Goal: Task Accomplishment & Management: Complete application form

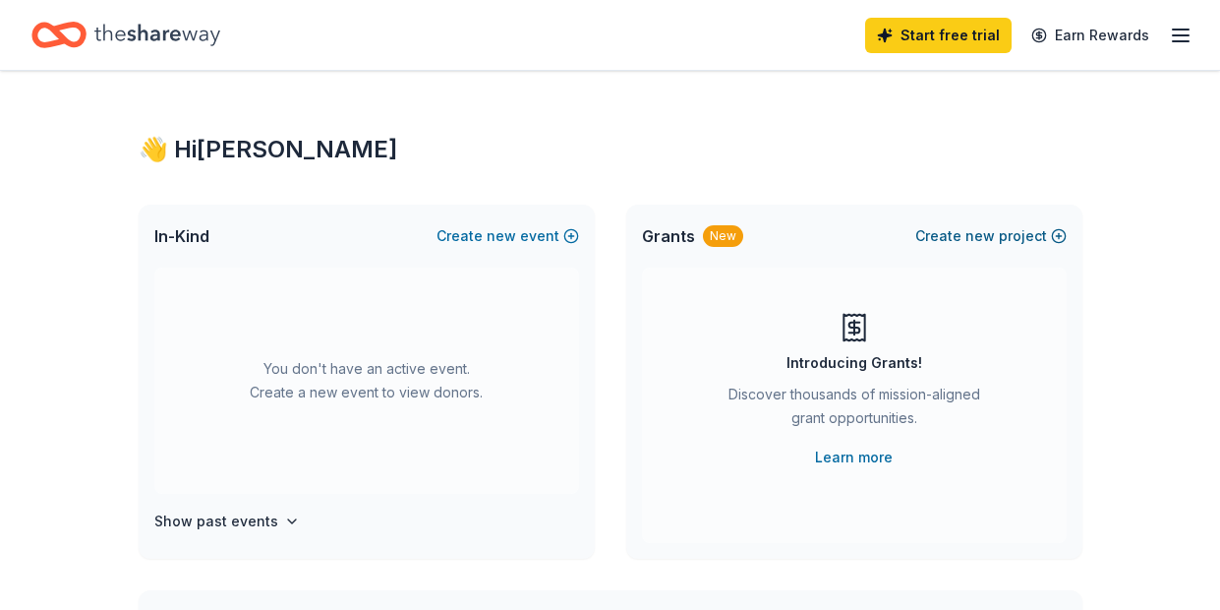
click at [1038, 231] on button "Create new project" at bounding box center [990, 236] width 151 height 24
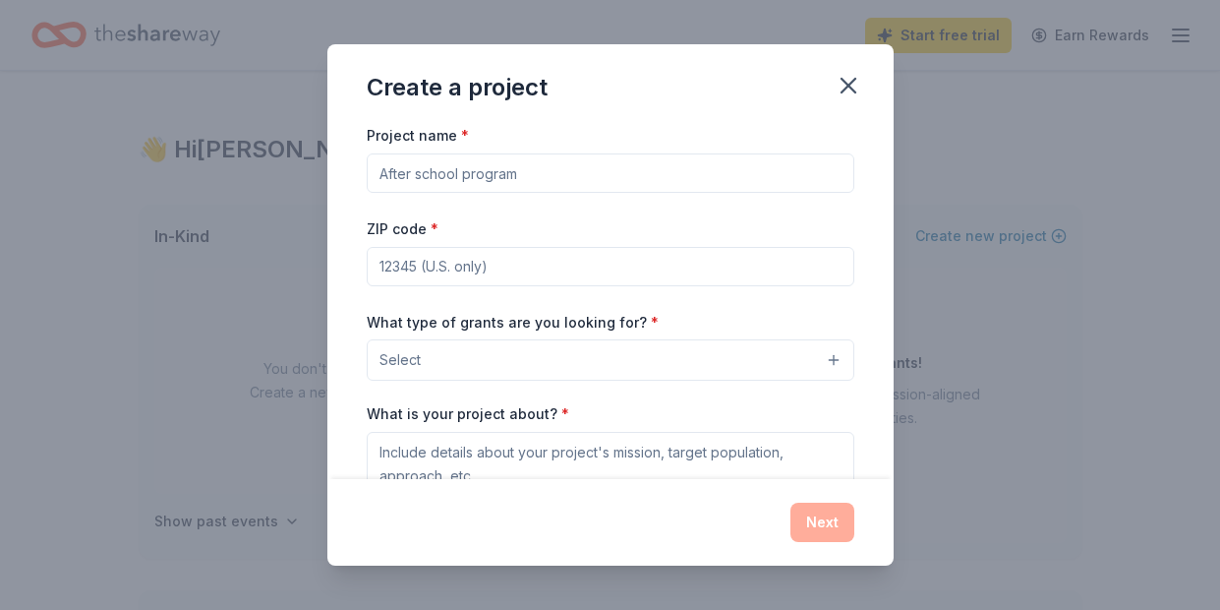
click at [645, 183] on input "Project name *" at bounding box center [611, 172] width 488 height 39
type input "Accessibility Ramp"
click at [645, 242] on div "ZIP code *" at bounding box center [611, 251] width 488 height 70
click at [645, 245] on div "ZIP code *" at bounding box center [611, 251] width 488 height 70
click at [640, 263] on input "ZIP code *" at bounding box center [611, 266] width 488 height 39
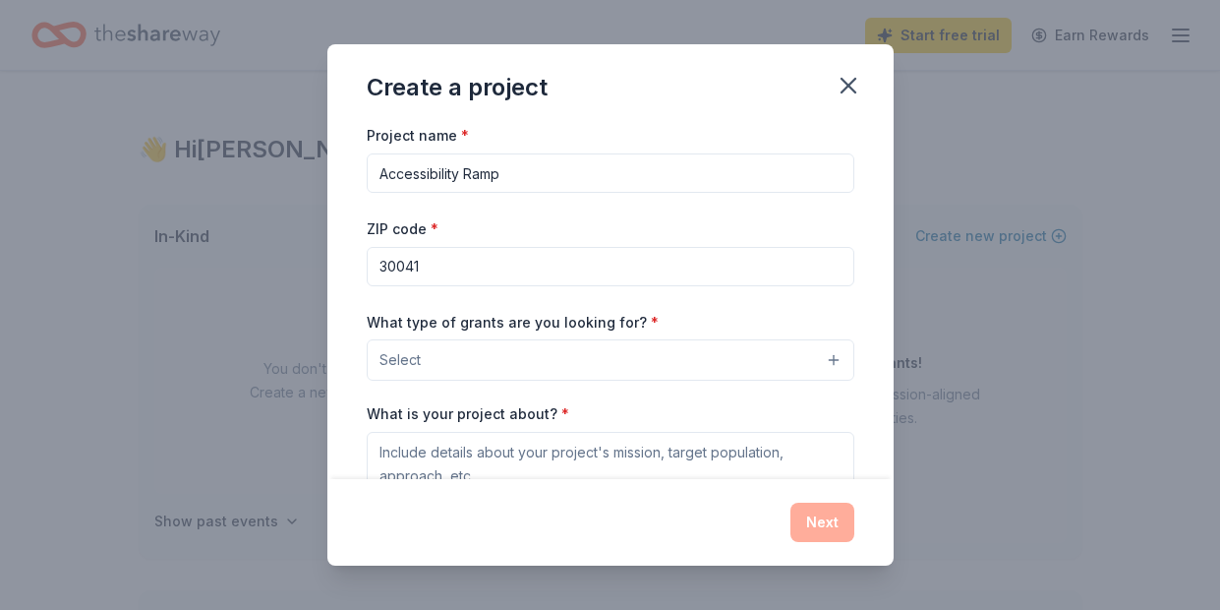
type input "30041"
click at [616, 354] on button "Select" at bounding box center [611, 359] width 488 height 41
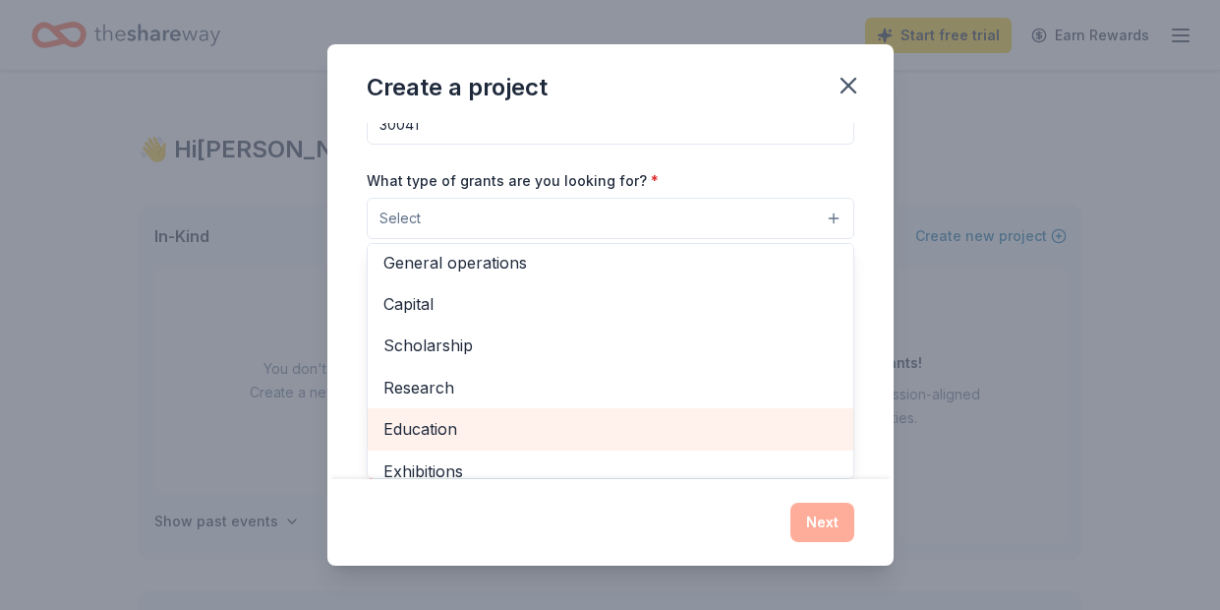
scroll to position [29, 0]
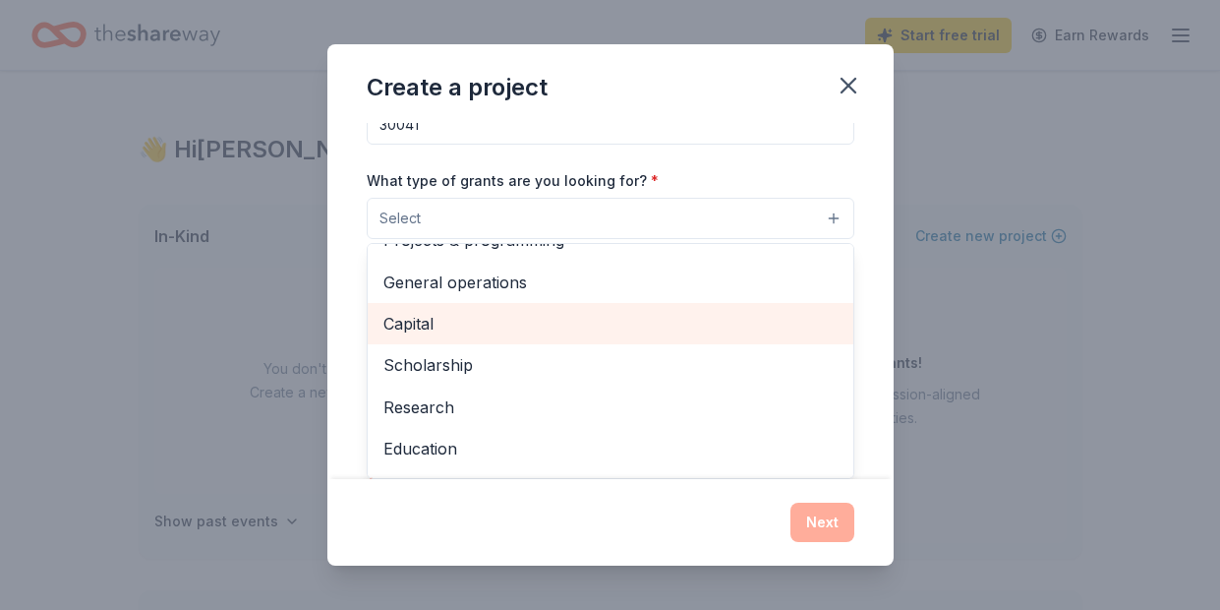
click at [616, 324] on span "Capital" at bounding box center [610, 324] width 454 height 26
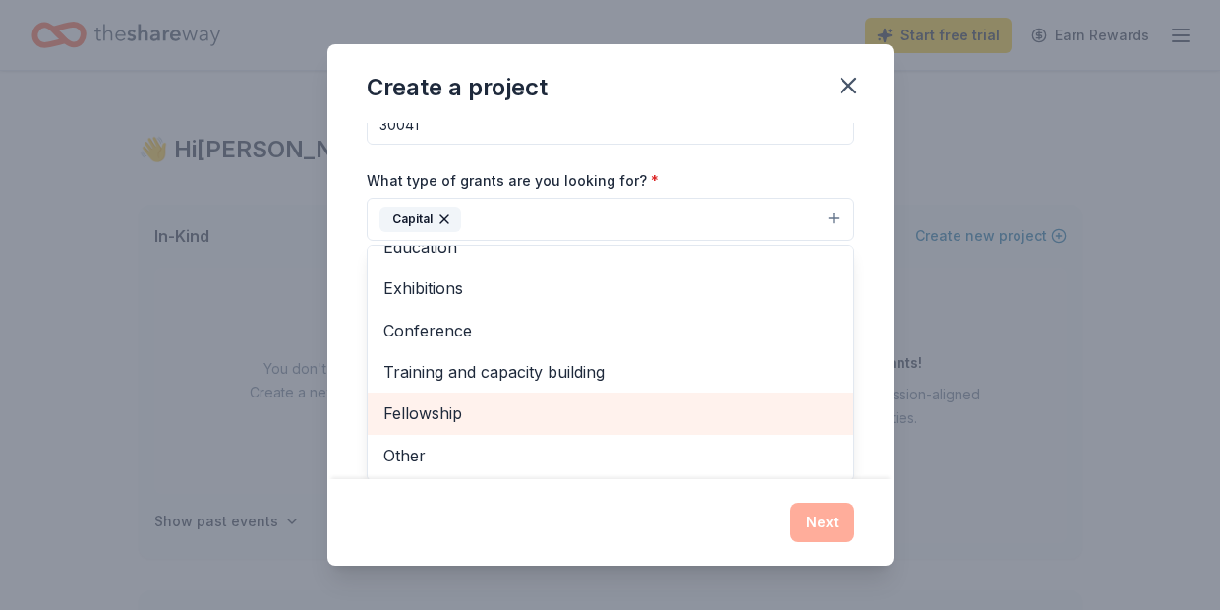
scroll to position [187, 0]
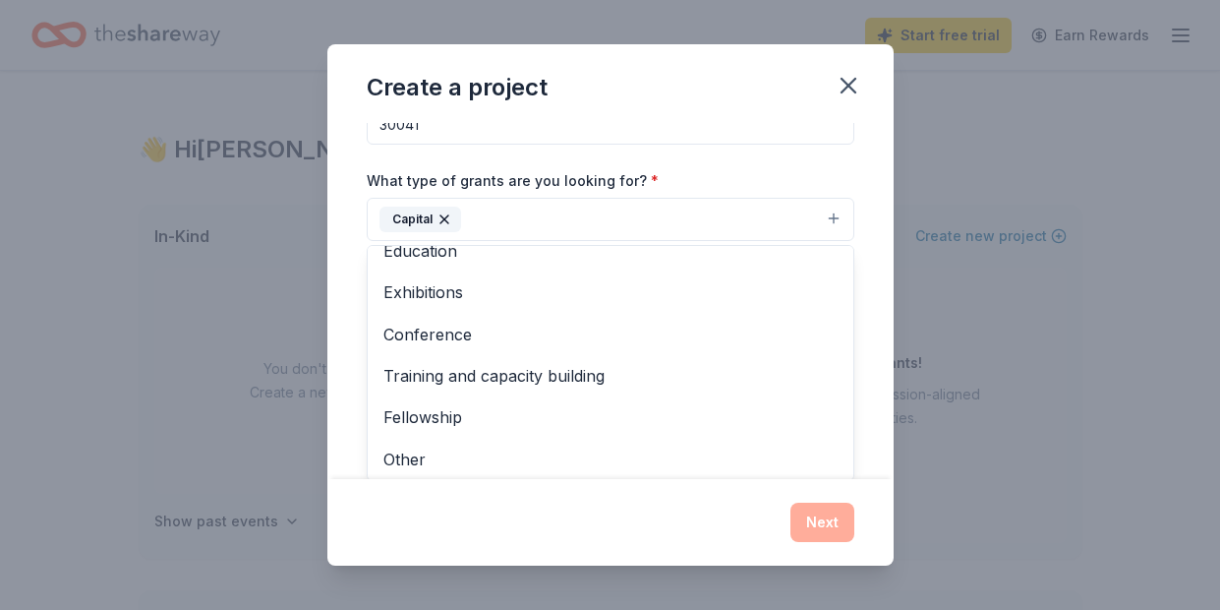
click at [835, 528] on div "Create a project Project name * Accessibility Ramp ZIP code * 30041 What type o…" at bounding box center [610, 304] width 566 height 520
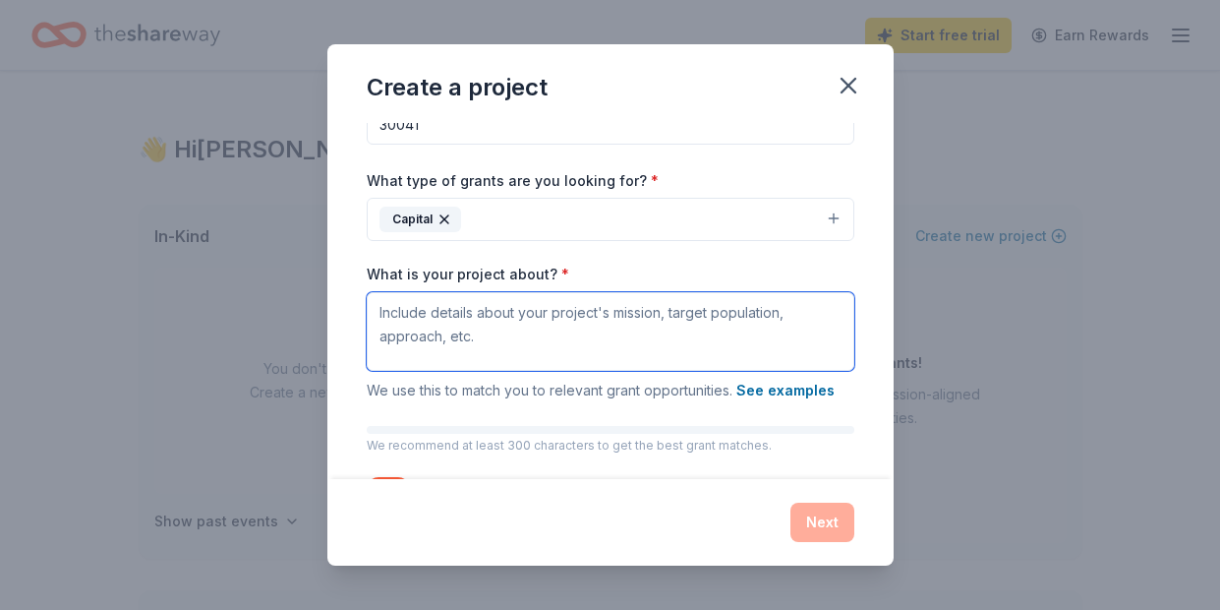
click at [717, 311] on textarea "What is your project about? *" at bounding box center [611, 331] width 488 height 79
click at [651, 325] on textarea "What is your project about? *" at bounding box center [611, 331] width 488 height 79
click at [573, 309] on textarea "What is your project about? *" at bounding box center [611, 331] width 488 height 79
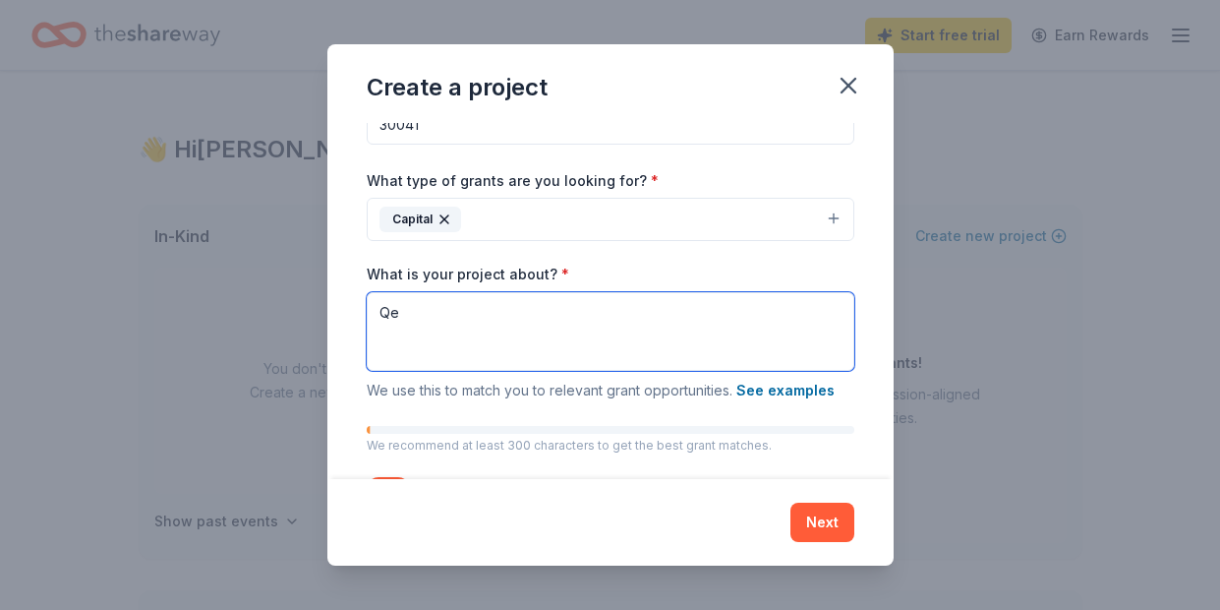
type textarea "Q"
type textarea "We are looking"
click at [511, 326] on textarea "We are looking" at bounding box center [611, 331] width 488 height 79
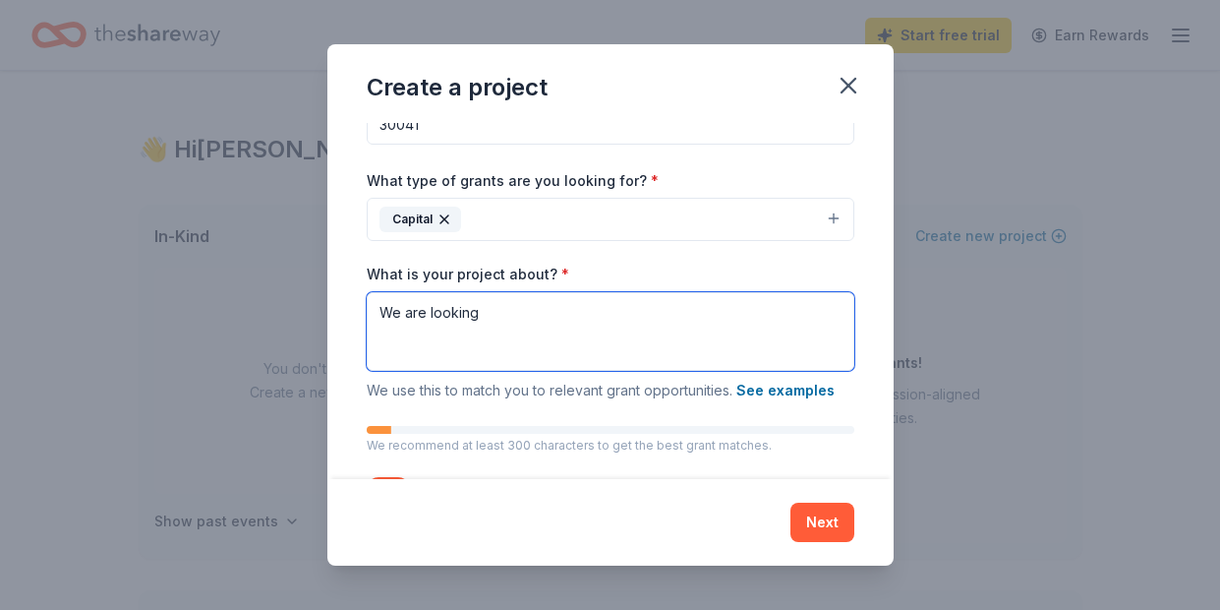
click at [511, 326] on textarea "We are looking" at bounding box center [611, 331] width 488 height 79
click at [510, 326] on textarea "We are looking" at bounding box center [611, 331] width 488 height 79
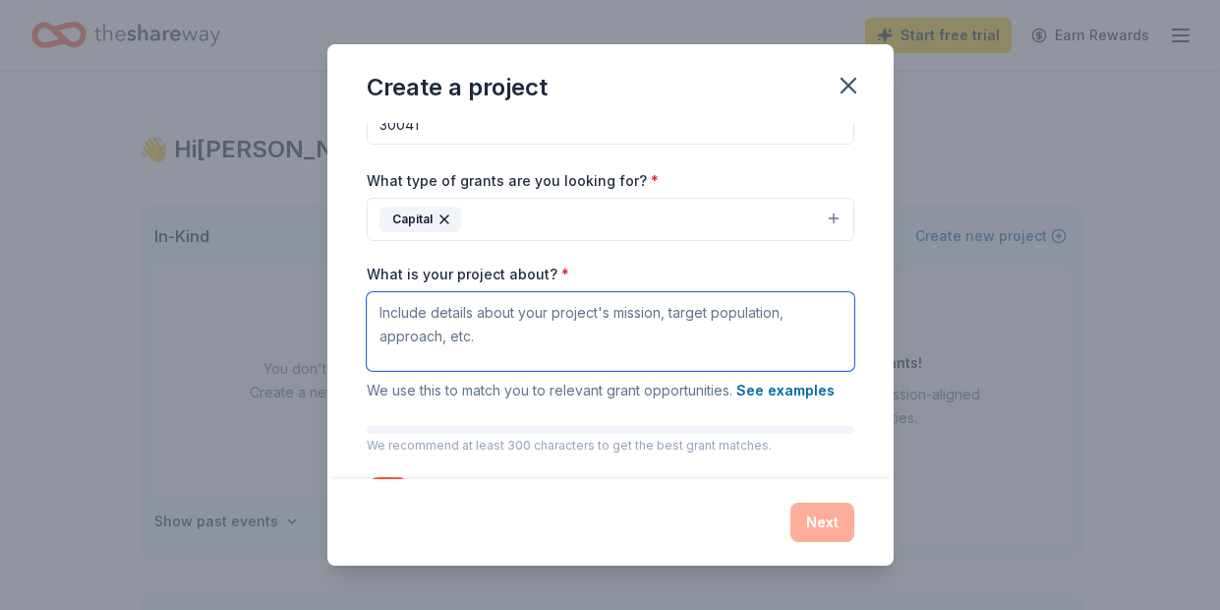
paste textarea "We seek funding to build an ADA-compliant wheelchair ramp at our animal shelter…"
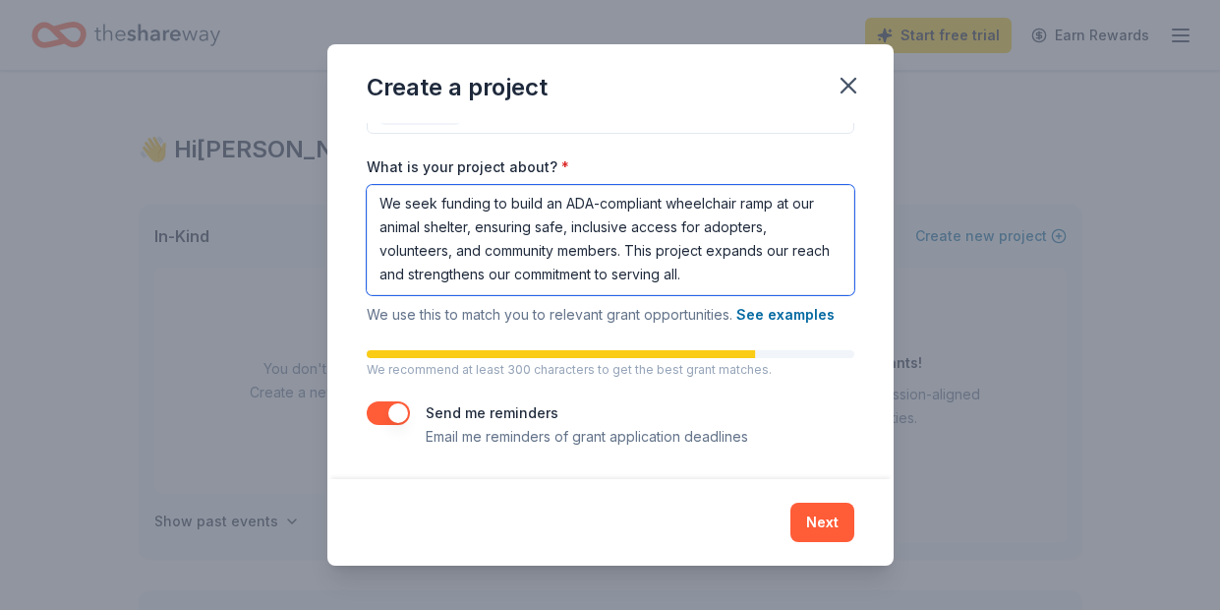
scroll to position [248, 0]
type textarea "We seek funding to build an ADA-compliant wheelchair ramp at our animal shelter…"
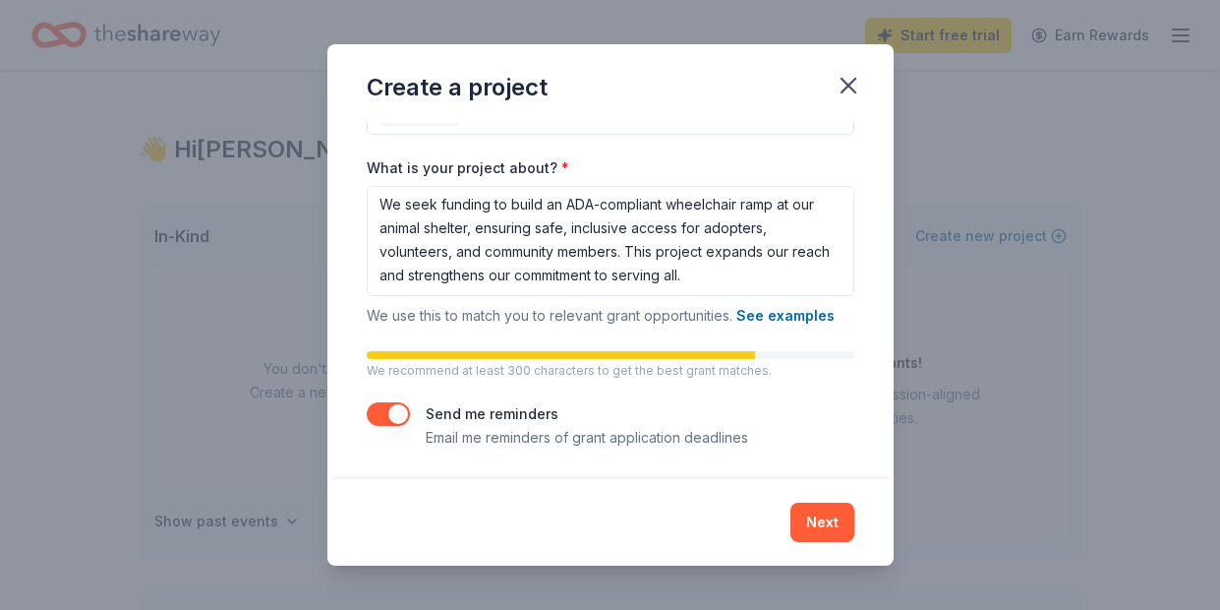
click at [391, 405] on button "button" at bounding box center [388, 414] width 43 height 24
click at [833, 515] on button "Next" at bounding box center [823, 521] width 64 height 39
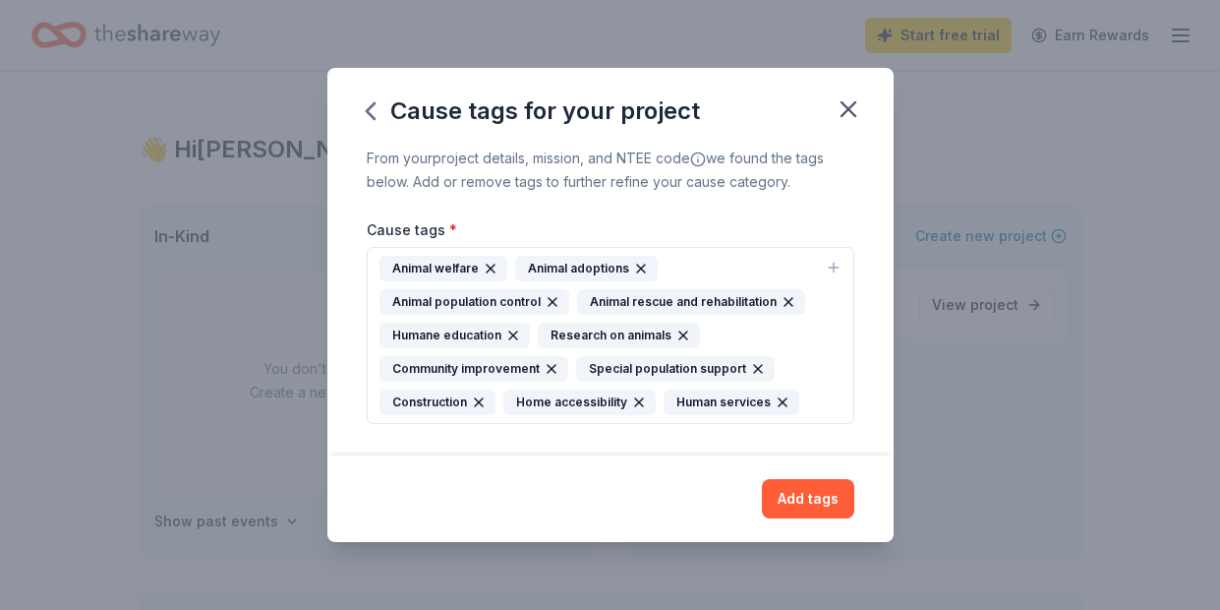
scroll to position [0, 0]
click at [824, 491] on button "Add tags" at bounding box center [808, 498] width 92 height 39
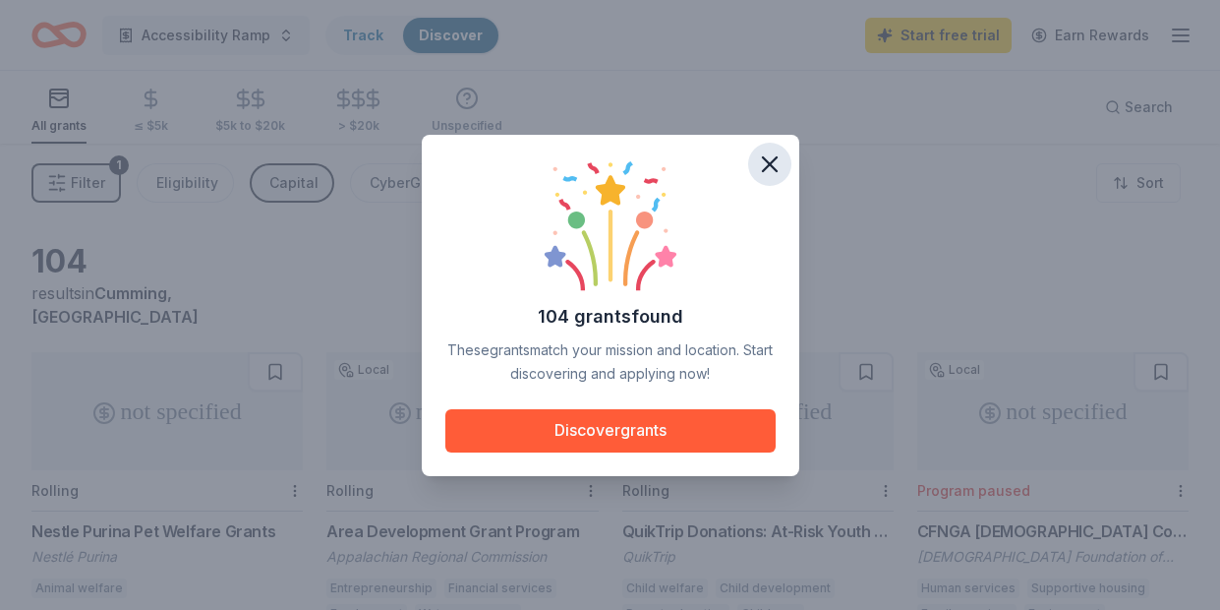
click at [773, 168] on icon "button" at bounding box center [770, 164] width 14 height 14
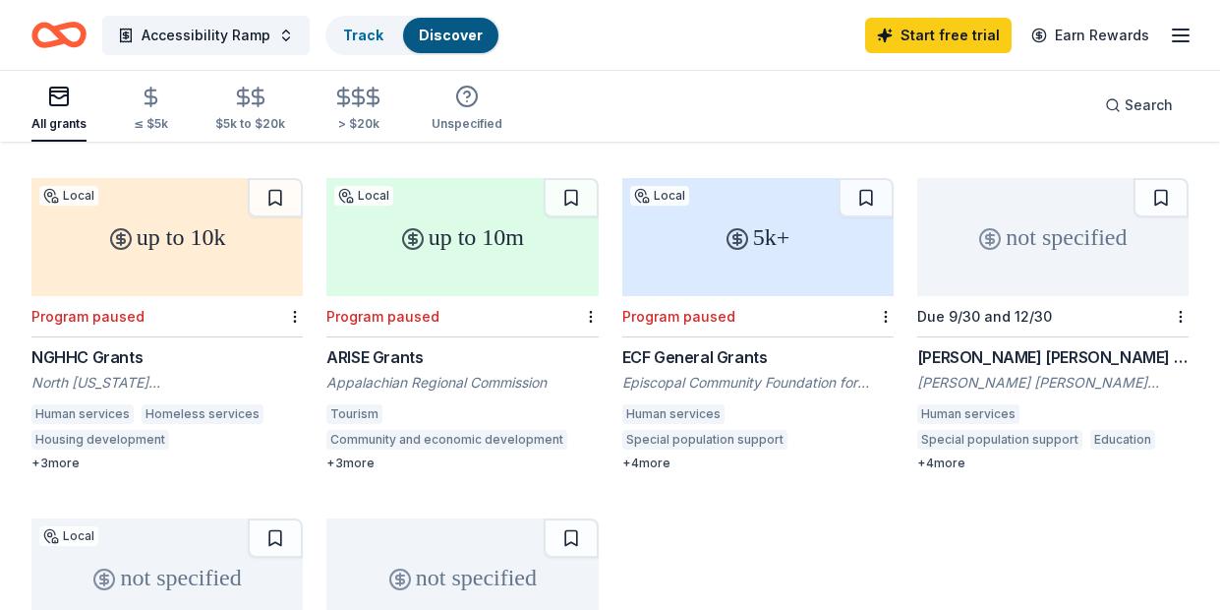
scroll to position [521, 0]
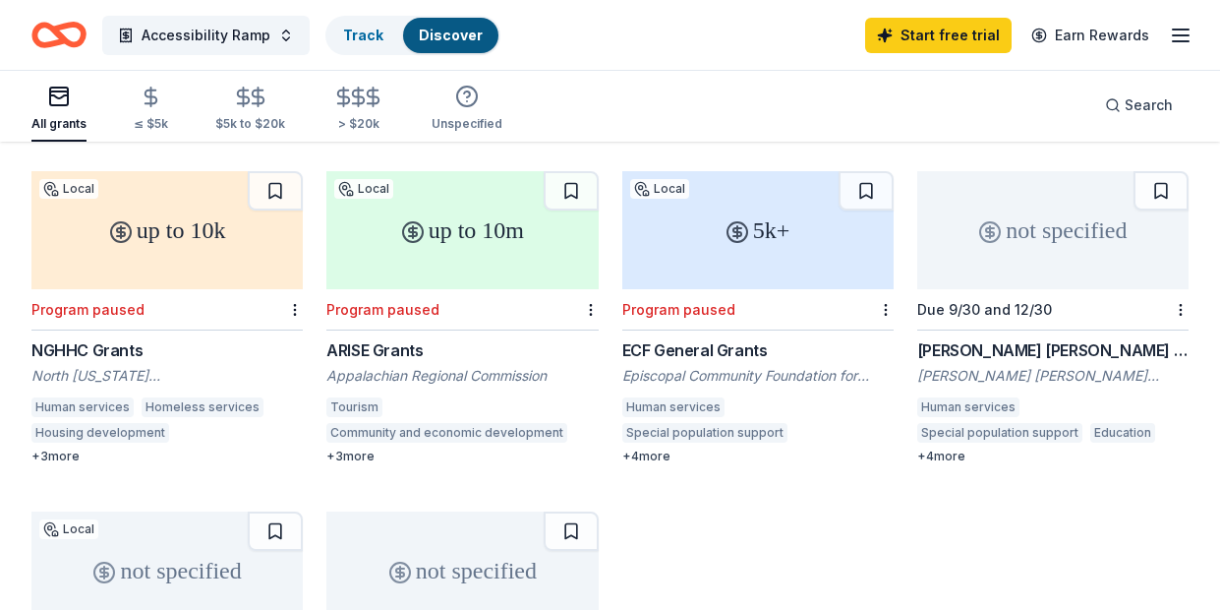
click at [650, 488] on div "not specified Rolling Nestle Purina Pet Welfare Grants Nestlé Purina Animal wel…" at bounding box center [609, 317] width 1157 height 973
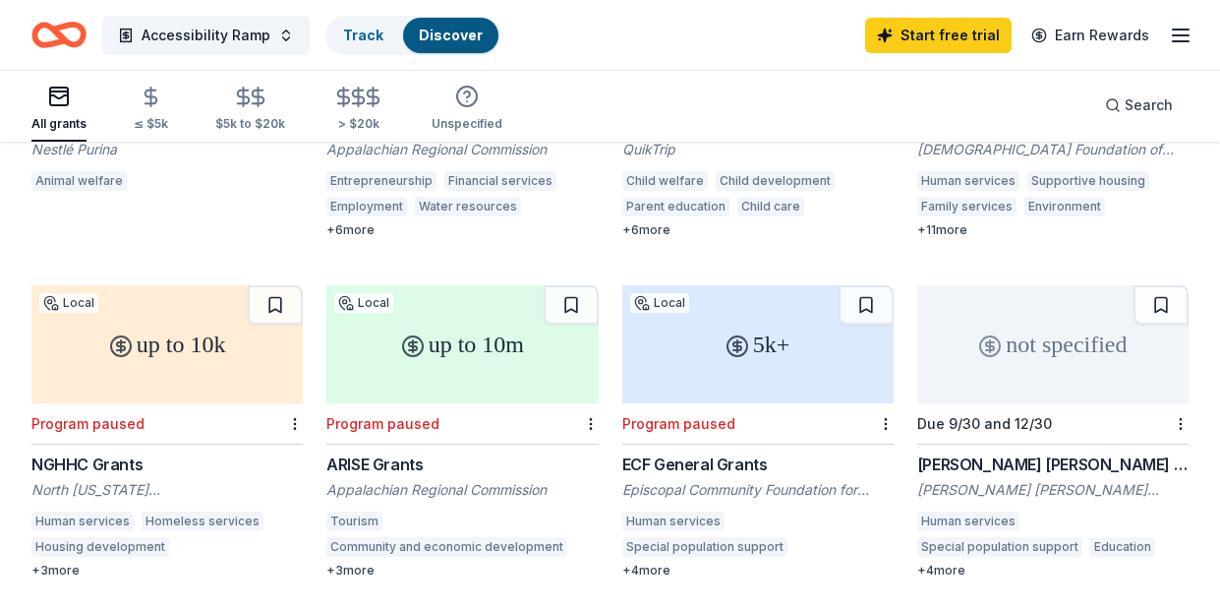
scroll to position [414, 0]
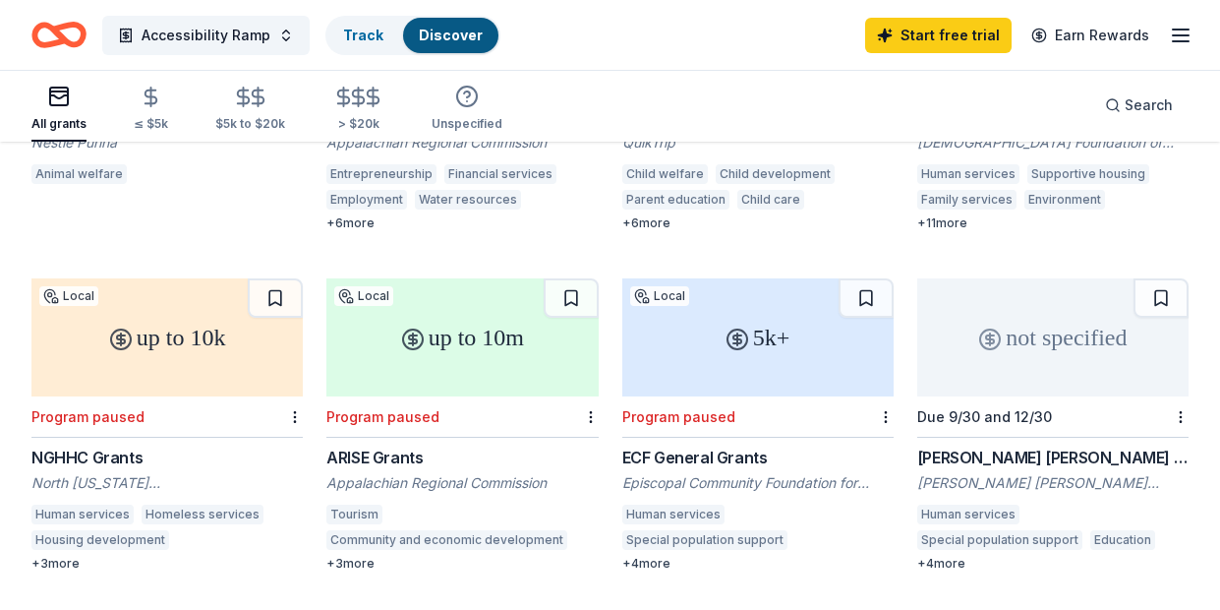
click at [959, 445] on div "Grace Helen Spearman Charitable Foundation Grant" at bounding box center [1052, 457] width 271 height 24
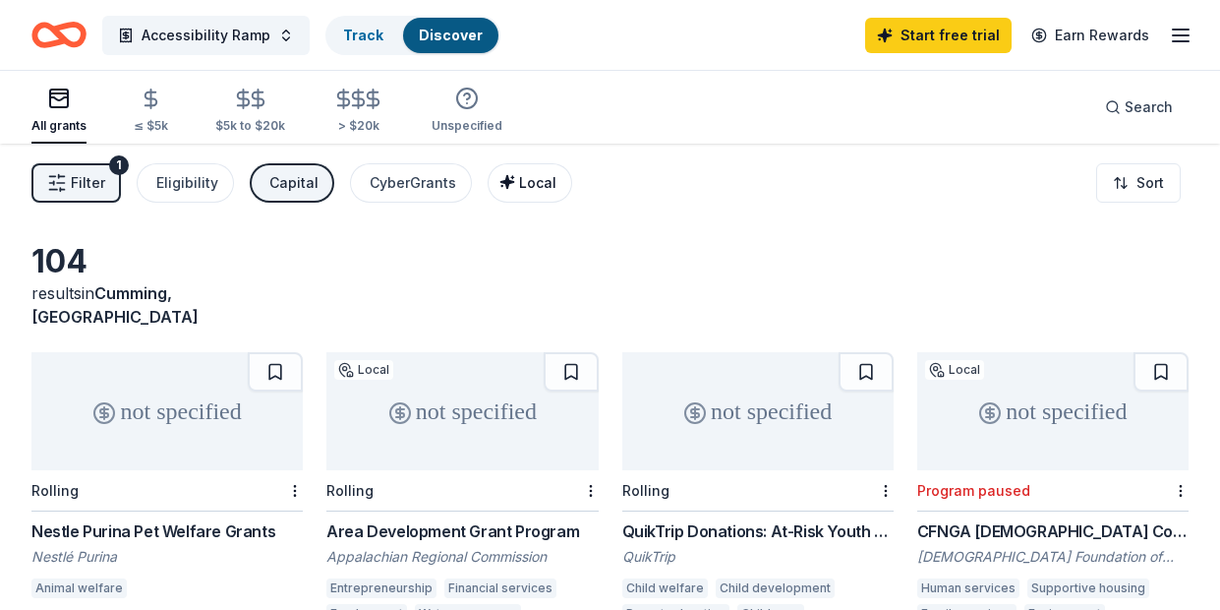
scroll to position [0, 0]
click at [286, 352] on button at bounding box center [275, 371] width 55 height 39
click at [565, 352] on button at bounding box center [571, 371] width 55 height 39
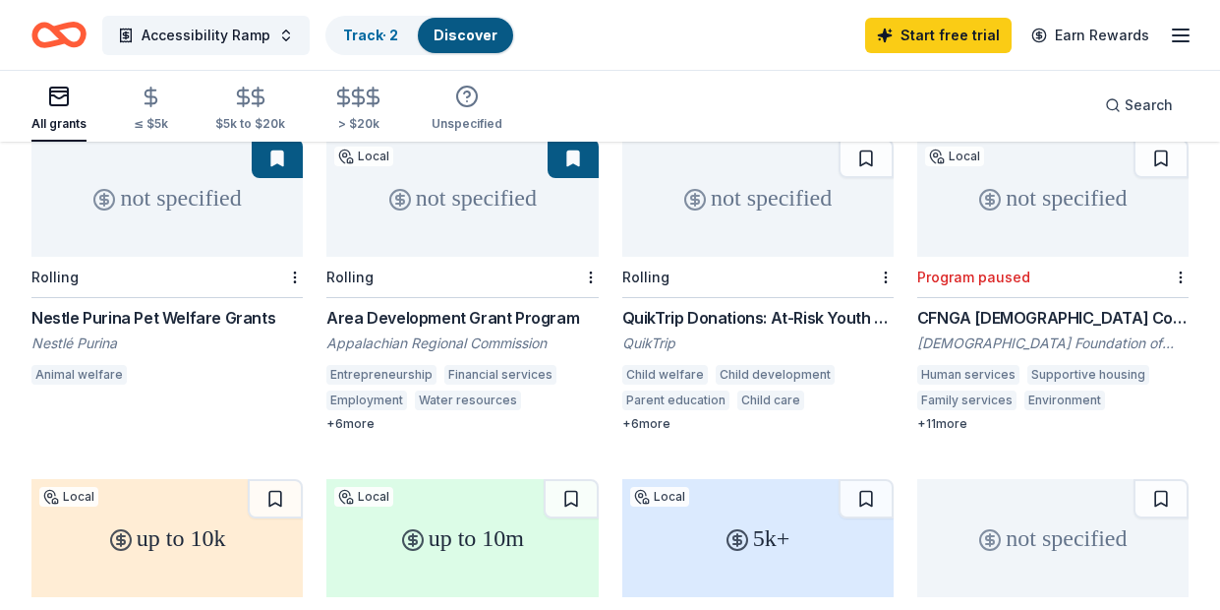
scroll to position [310, 0]
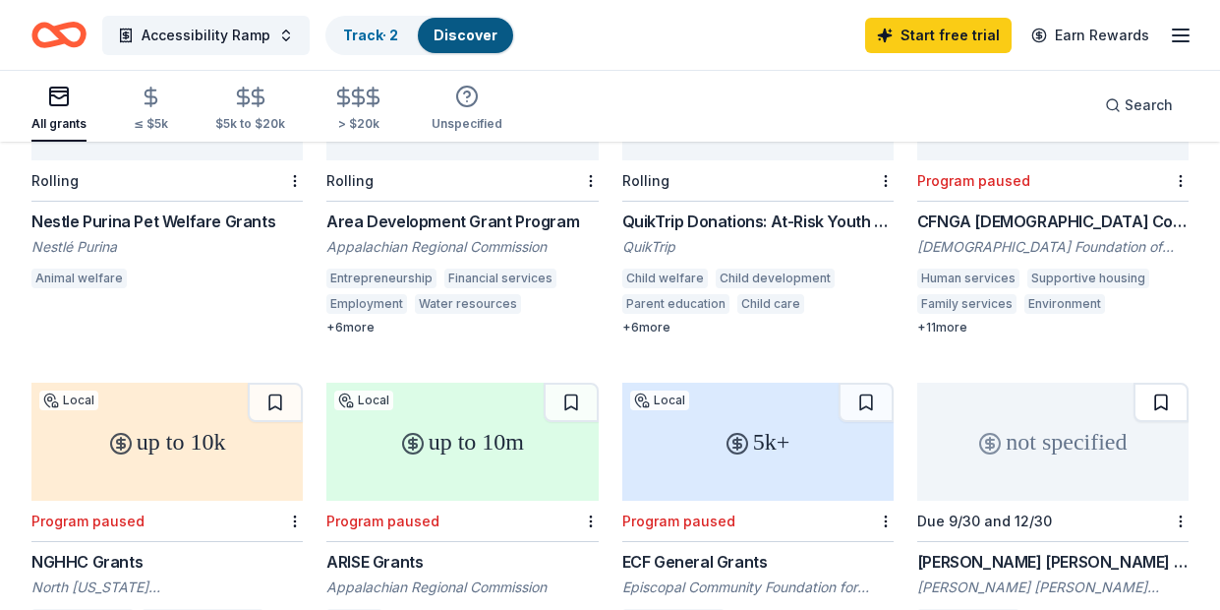
click at [1175, 383] on button at bounding box center [1161, 402] width 55 height 39
click at [871, 383] on button at bounding box center [866, 402] width 55 height 39
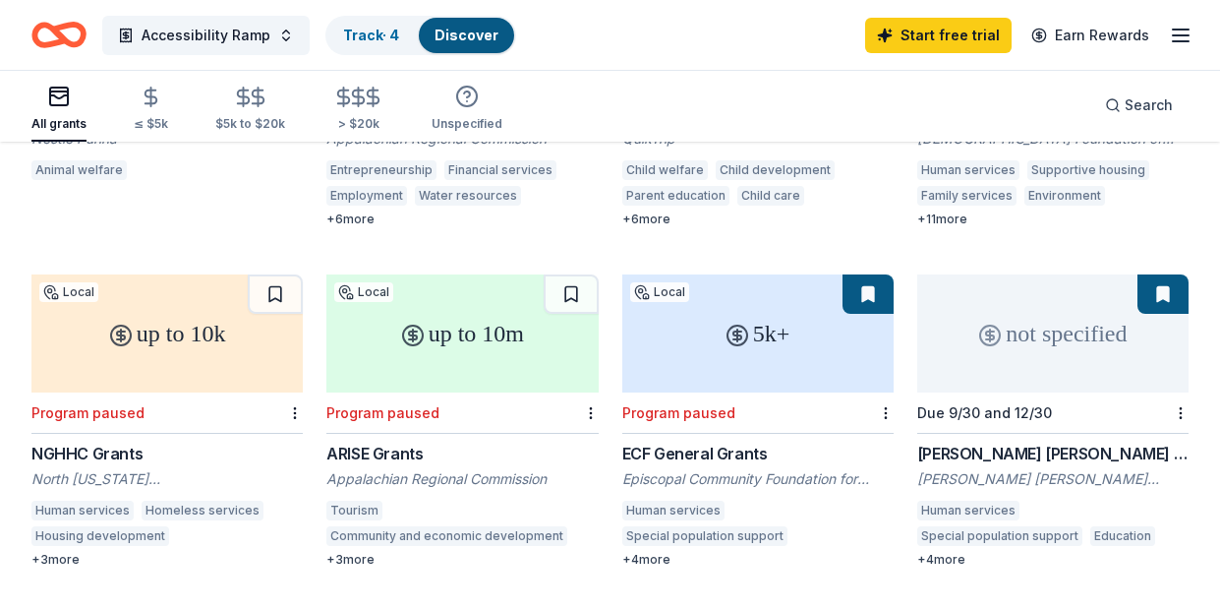
scroll to position [412, 0]
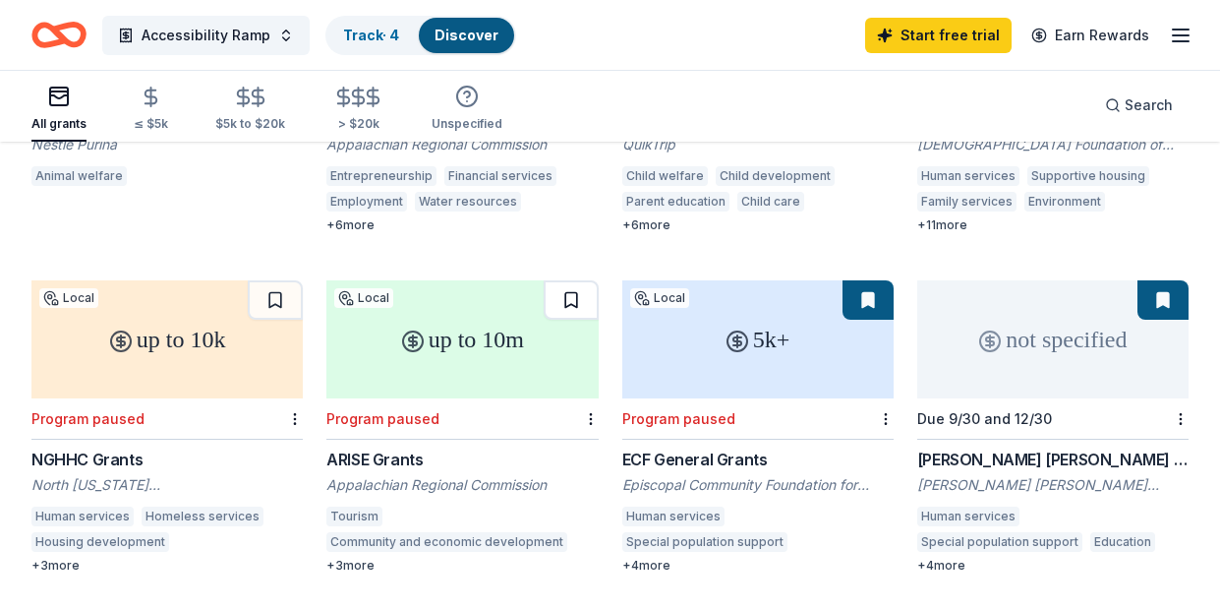
click at [576, 280] on button at bounding box center [571, 299] width 55 height 39
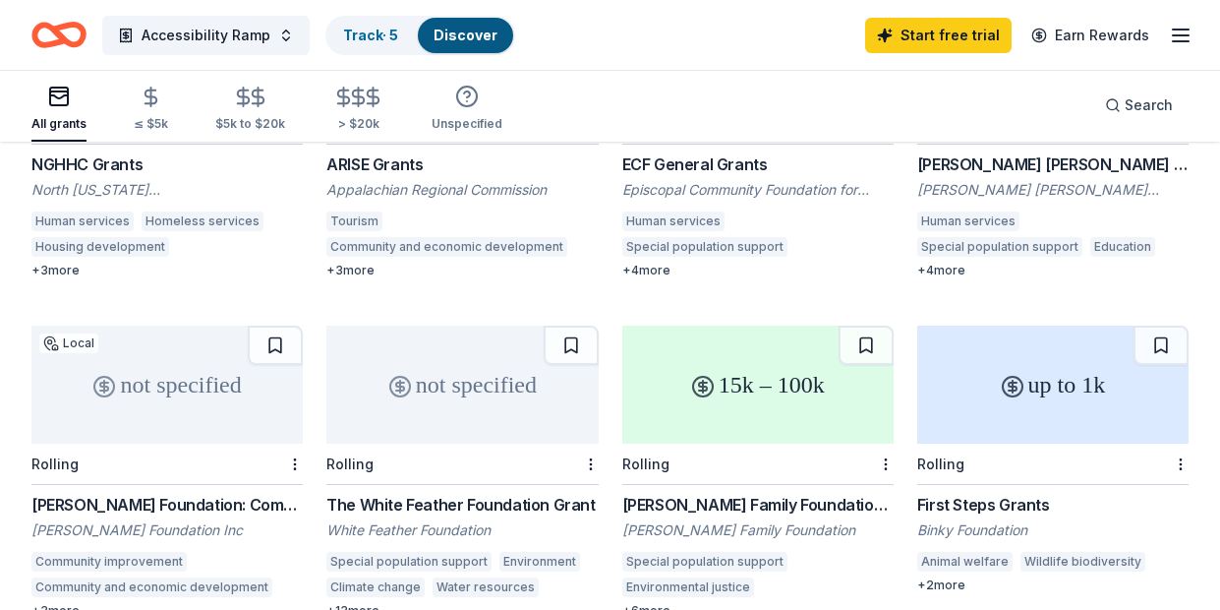
scroll to position [714, 0]
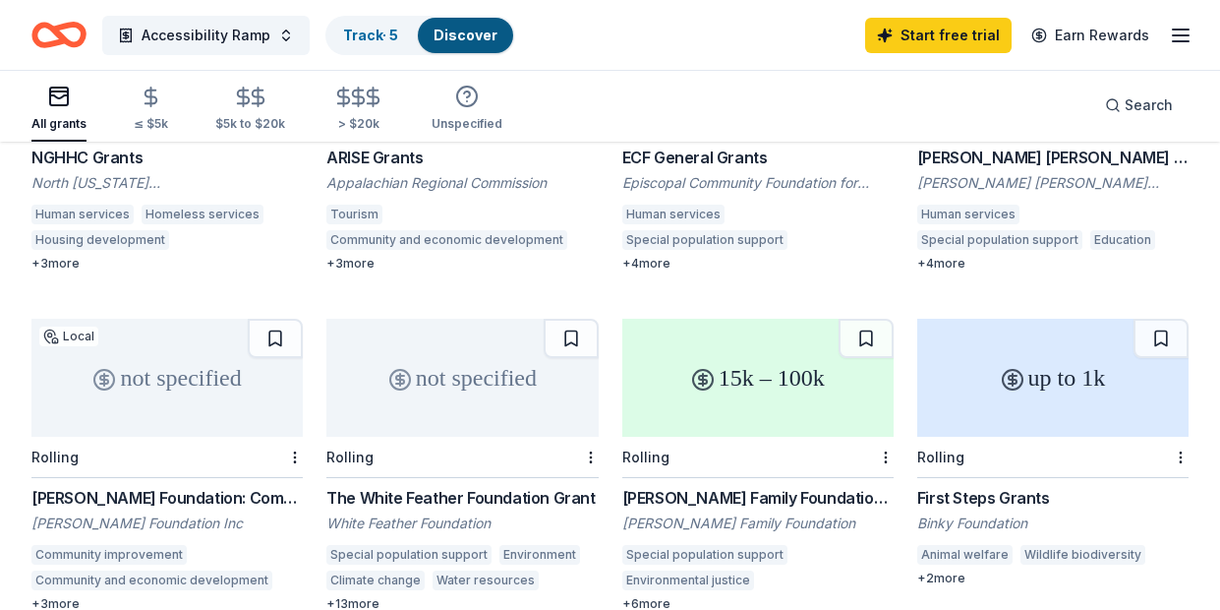
click at [99, 486] on div "[PERSON_NAME] Foundation: Community Development Grant" at bounding box center [166, 498] width 271 height 24
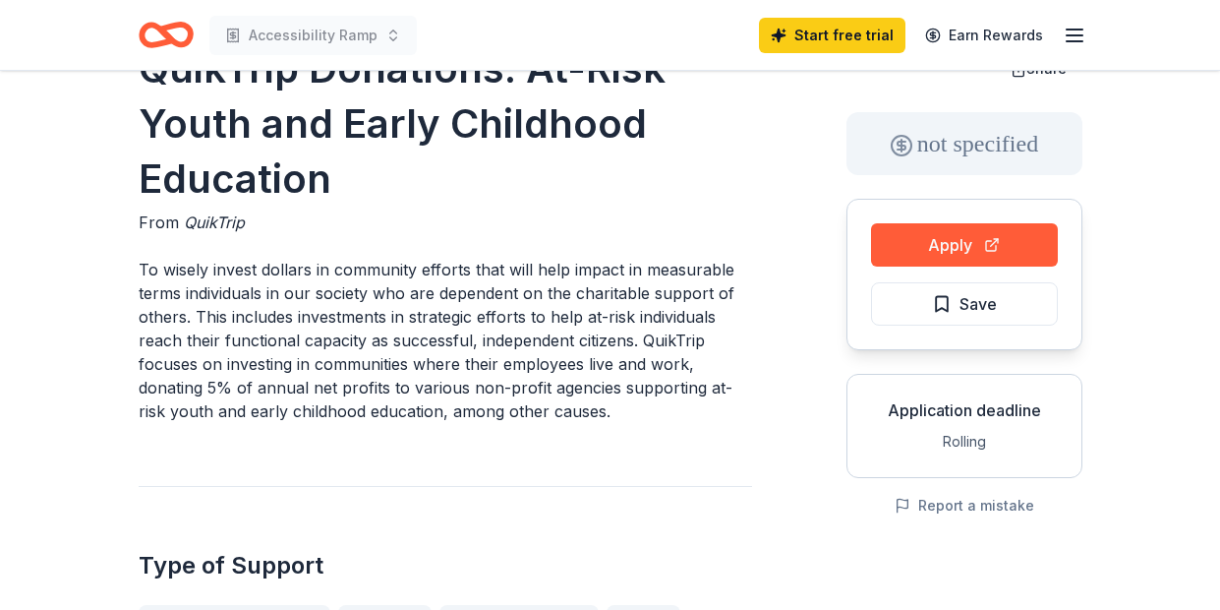
scroll to position [74, 0]
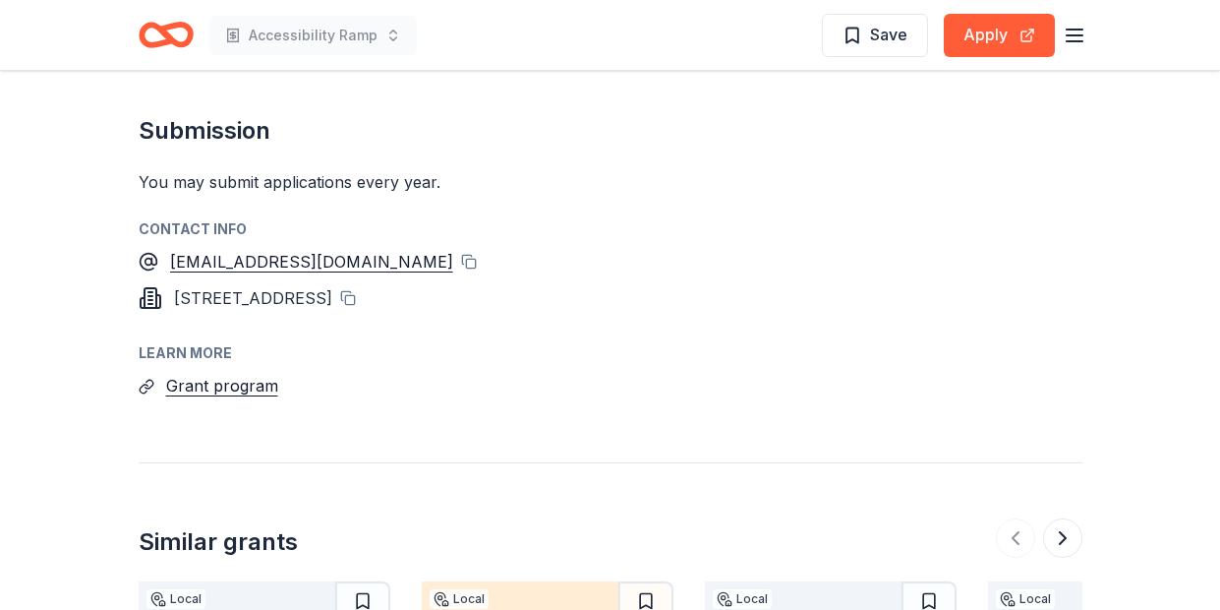
scroll to position [1301, 0]
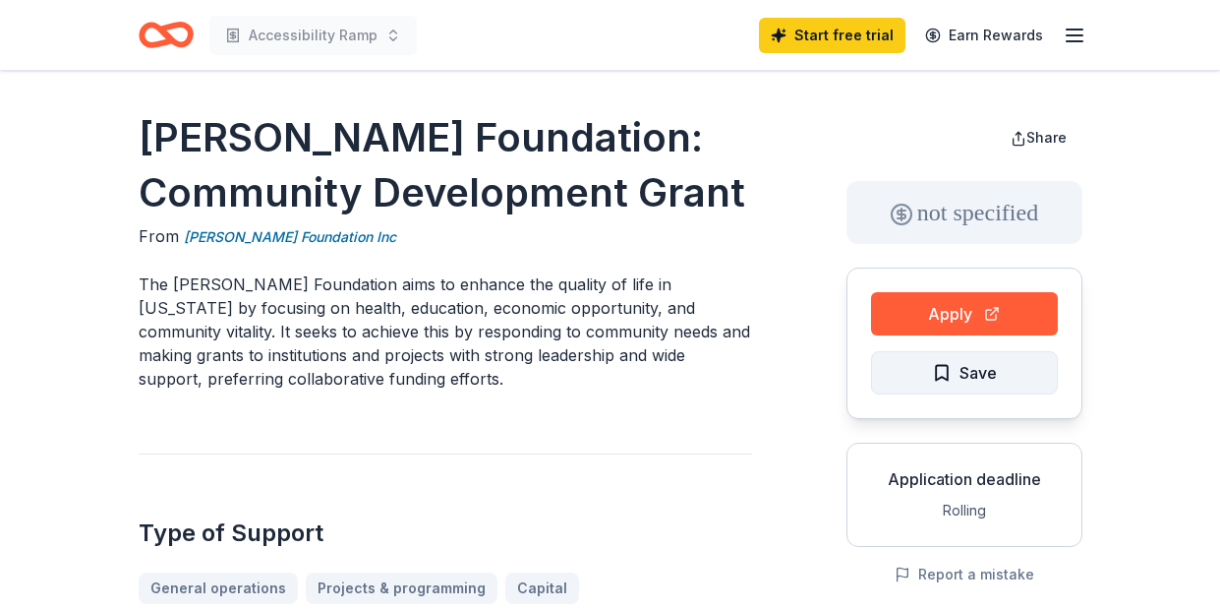
click at [896, 363] on button "Save" at bounding box center [964, 372] width 187 height 43
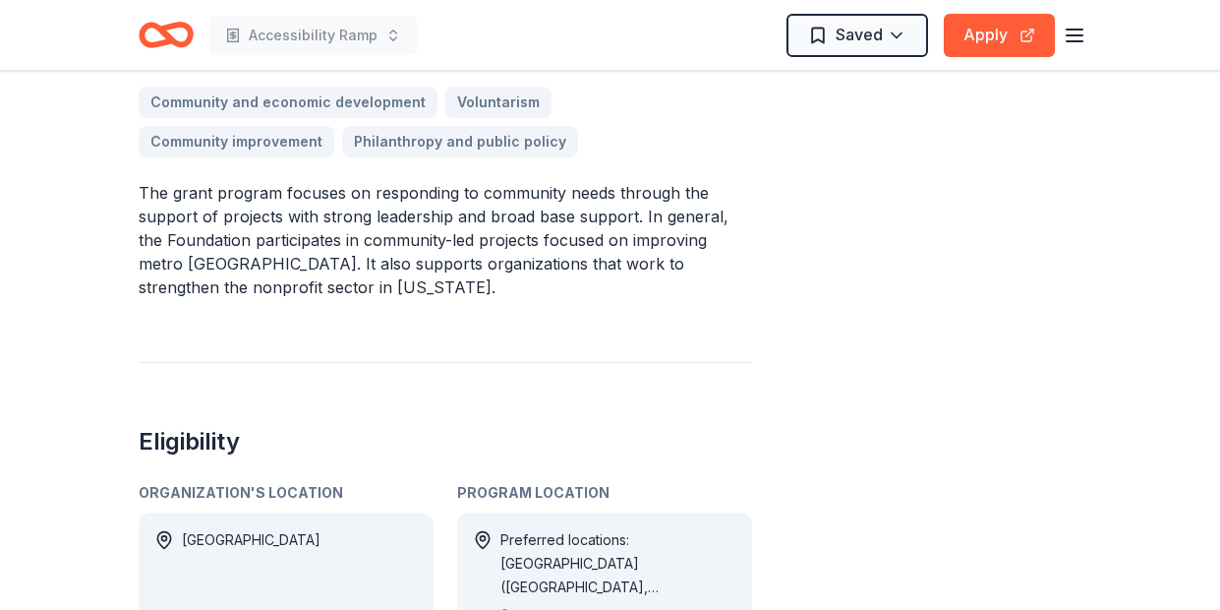
scroll to position [633, 0]
